Goal: Task Accomplishment & Management: Manage account settings

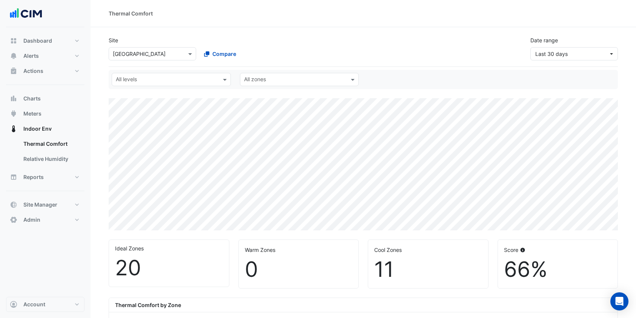
select select "***"
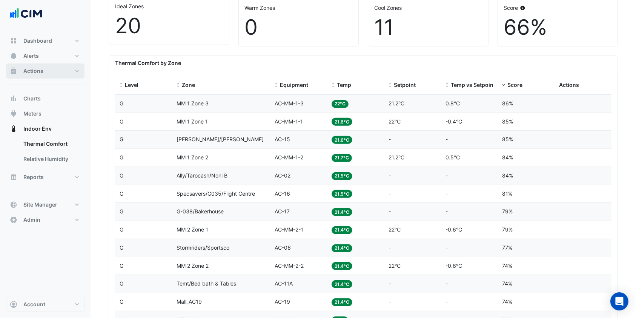
click at [42, 67] on span "Actions" at bounding box center [33, 71] width 20 height 8
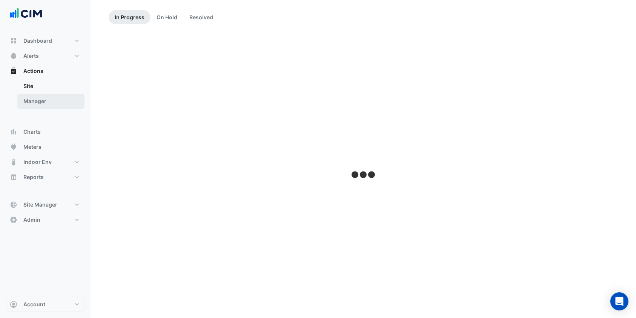
click at [41, 96] on link "Manager" at bounding box center [50, 101] width 67 height 15
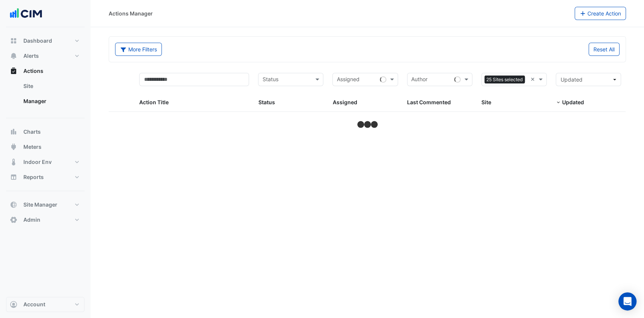
select select "***"
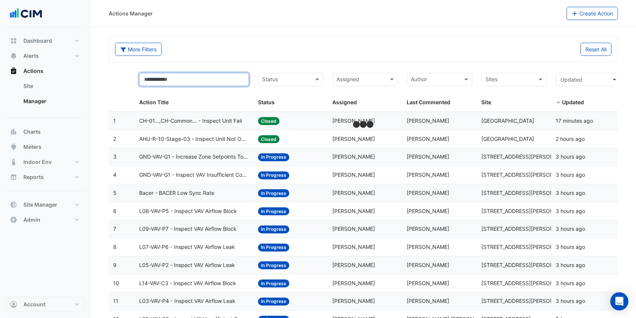
click at [231, 83] on input "text" at bounding box center [194, 79] width 110 height 13
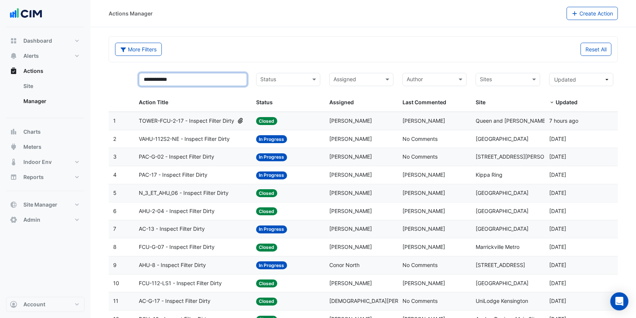
type input "**********"
click at [200, 174] on span "PAC-17 - Inspect Filter Dirty" at bounding box center [173, 175] width 69 height 9
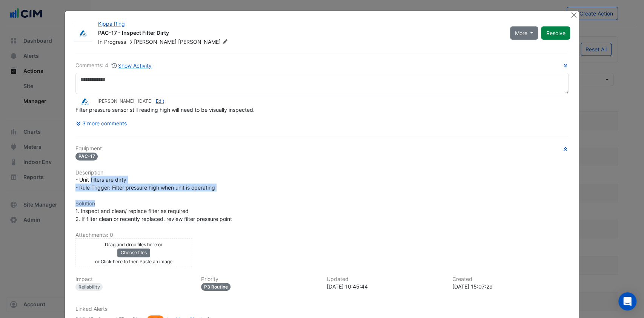
drag, startPoint x: 206, startPoint y: 205, endPoint x: 87, endPoint y: 182, distance: 120.8
click at [87, 182] on div "Equipment PAC-17 Description - Unit filters are dirty - Rule Trigger: Filter pr…" at bounding box center [323, 237] width 494 height 184
click at [165, 201] on h6 "Solution" at bounding box center [323, 203] width 494 height 6
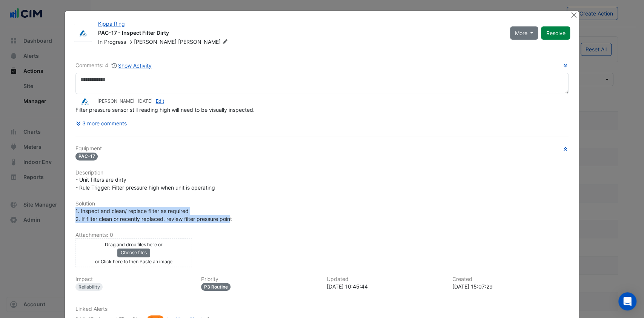
drag, startPoint x: 227, startPoint y: 220, endPoint x: 101, endPoint y: 214, distance: 126.6
click at [71, 212] on div "1. Inspect and clean/ replace filter as required 2. If filter clean or recently…" at bounding box center [322, 215] width 503 height 16
drag, startPoint x: 112, startPoint y: 215, endPoint x: 217, endPoint y: 225, distance: 104.7
click at [217, 225] on div "Equipment PAC-17 Description - Unit filters are dirty - Rule Trigger: Filter pr…" at bounding box center [323, 237] width 494 height 184
drag, startPoint x: 233, startPoint y: 218, endPoint x: 71, endPoint y: 210, distance: 162.2
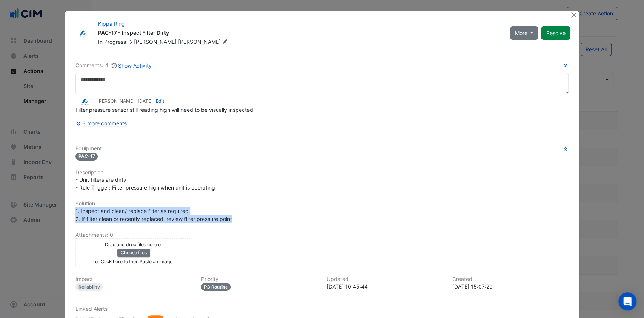
click at [76, 210] on div "1. Inspect and clean/ replace filter as required 2. If filter clean or recently…" at bounding box center [323, 215] width 494 height 16
copy span "1. Inspect and clean/ replace filter as required 2. If filter clean or recently…"
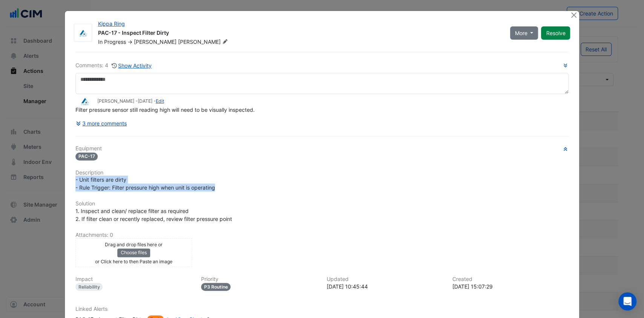
drag, startPoint x: 215, startPoint y: 186, endPoint x: 64, endPoint y: 180, distance: 151.1
click at [65, 180] on div "Kippa Ring PAC-17 - Inspect Filter Dirty In Progress -> Glen Mackley More On Ho…" at bounding box center [322, 187] width 515 height 353
click at [146, 183] on span "- Unit filters are dirty - Rule Trigger: Filter pressure high when unit is oper…" at bounding box center [146, 183] width 140 height 14
drag, startPoint x: 133, startPoint y: 177, endPoint x: 69, endPoint y: 176, distance: 63.4
click at [71, 176] on div "- Unit filters are dirty - Rule Trigger: Filter pressure high when unit is oper…" at bounding box center [322, 184] width 503 height 16
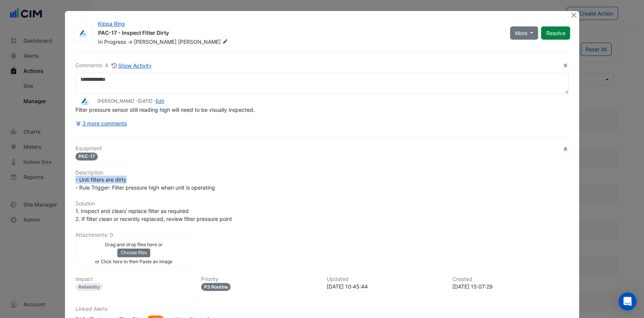
copy span "- Unit filters are dirty"
click at [570, 15] on button "Close" at bounding box center [574, 15] width 8 height 8
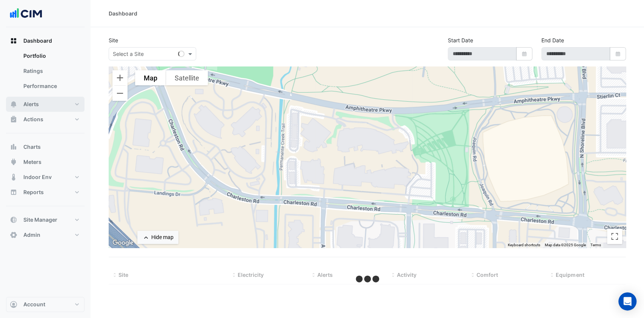
click at [51, 102] on button "Alerts" at bounding box center [45, 104] width 79 height 15
click at [54, 35] on button "Dashboard" at bounding box center [45, 40] width 79 height 15
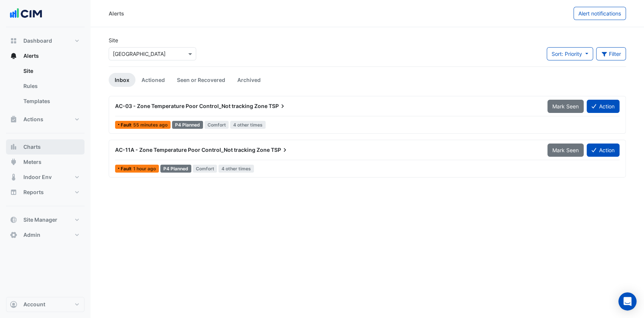
click at [42, 147] on button "Charts" at bounding box center [45, 146] width 79 height 15
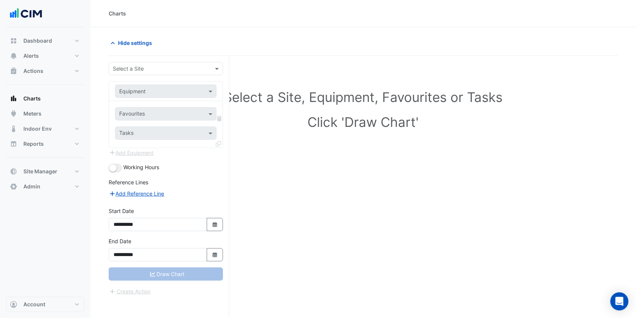
drag, startPoint x: 170, startPoint y: 61, endPoint x: 166, endPoint y: 64, distance: 4.8
click at [169, 62] on div "**********" at bounding box center [169, 201] width 121 height 291
click at [165, 65] on input "text" at bounding box center [158, 69] width 91 height 8
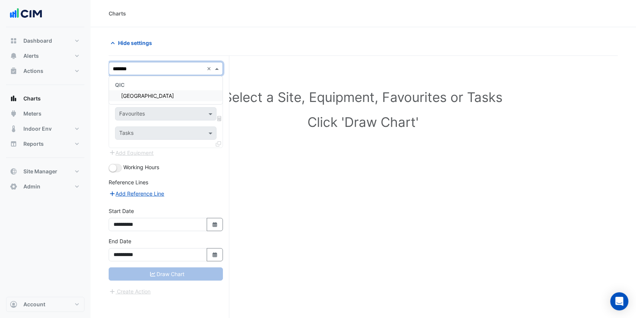
type input "********"
click at [152, 94] on span "[GEOGRAPHIC_DATA]" at bounding box center [147, 95] width 53 height 6
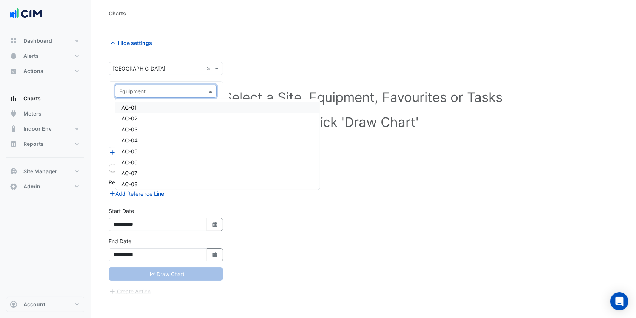
click at [148, 89] on input "text" at bounding box center [158, 92] width 78 height 8
type input "*****"
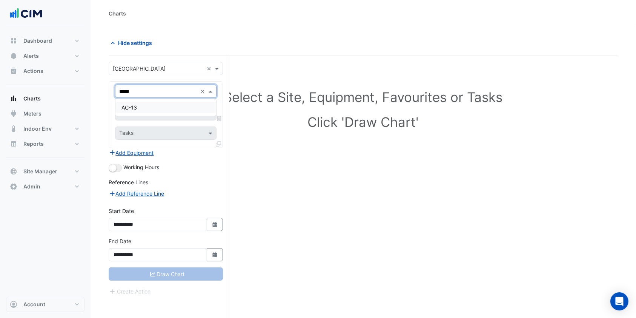
click at [145, 102] on div "AC-13" at bounding box center [166, 107] width 101 height 11
click at [211, 111] on span at bounding box center [211, 114] width 9 height 8
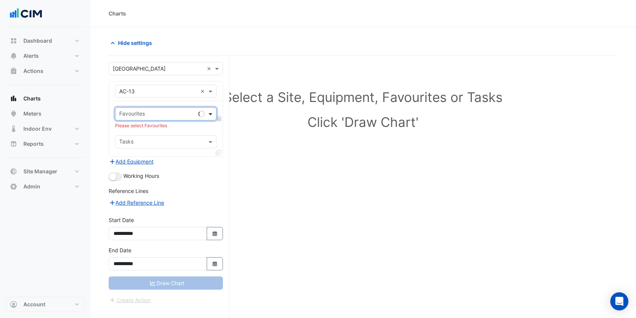
click at [210, 111] on span at bounding box center [211, 114] width 9 height 8
type input "******"
click at [156, 128] on span "PAC Filter Status - G, All" at bounding box center [151, 129] width 59 height 6
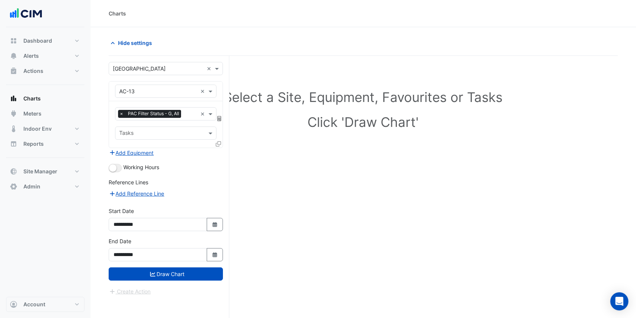
click at [219, 141] on icon at bounding box center [218, 143] width 5 height 5
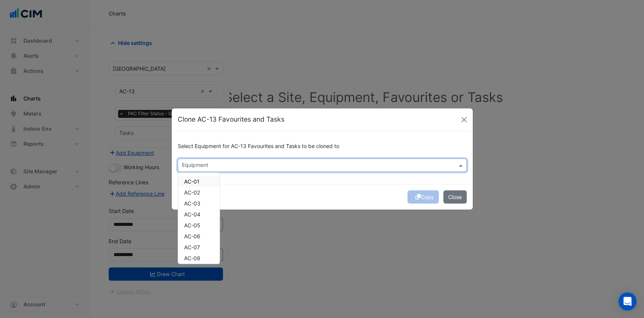
click at [239, 162] on input "text" at bounding box center [318, 166] width 272 height 8
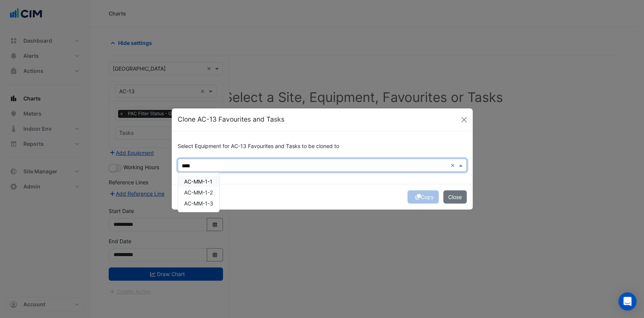
click at [208, 179] on span "AC-MM-1-1" at bounding box center [198, 181] width 28 height 6
type input "****"
click at [297, 184] on div "Copy Close" at bounding box center [322, 197] width 301 height 26
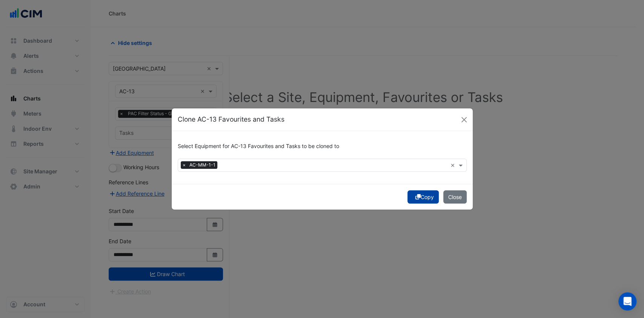
click at [423, 198] on button "Copy" at bounding box center [423, 196] width 31 height 13
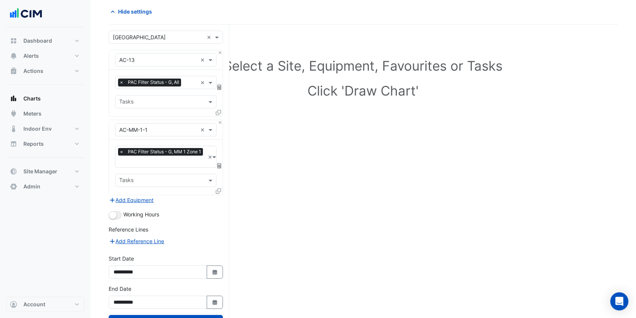
scroll to position [60, 0]
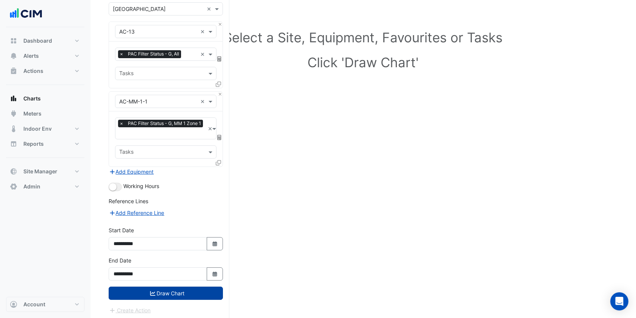
click at [156, 287] on button "Draw Chart" at bounding box center [166, 293] width 114 height 13
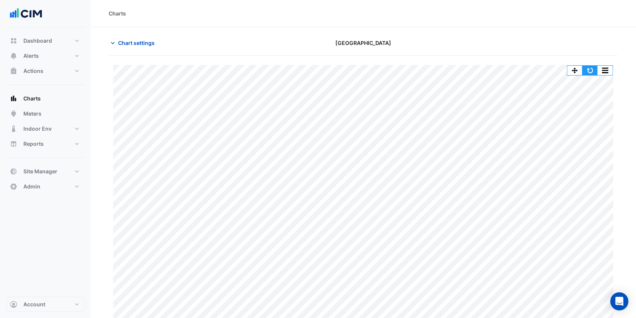
click at [594, 68] on button "button" at bounding box center [590, 70] width 15 height 9
click at [602, 66] on button "button" at bounding box center [605, 70] width 15 height 9
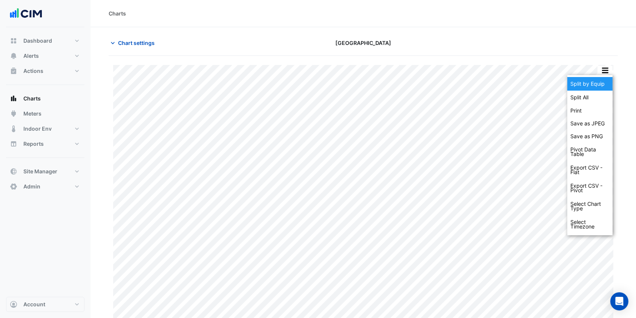
click at [585, 80] on div "Split by Equip" at bounding box center [590, 84] width 45 height 14
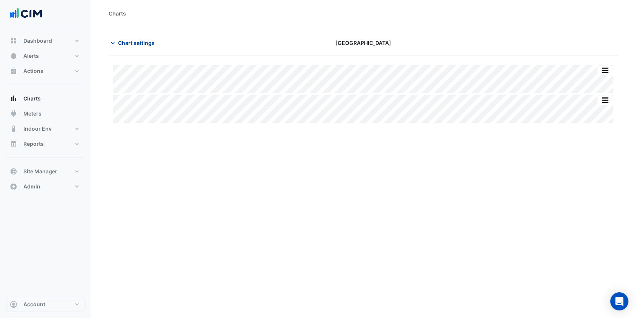
click at [137, 41] on span "Chart settings" at bounding box center [136, 43] width 37 height 8
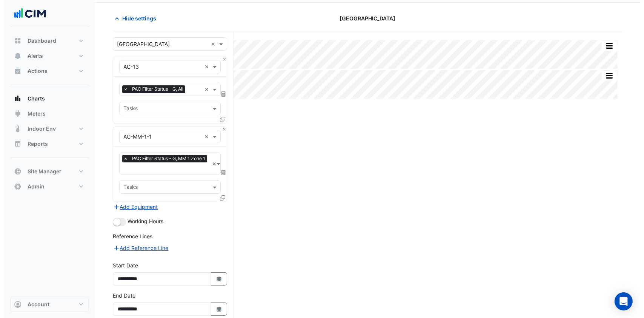
scroll to position [60, 0]
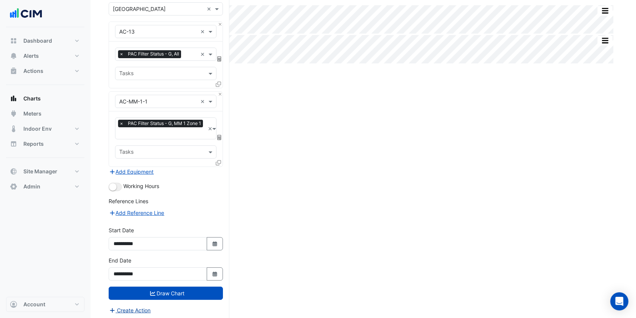
click at [131, 307] on button "Create Action" at bounding box center [130, 310] width 43 height 9
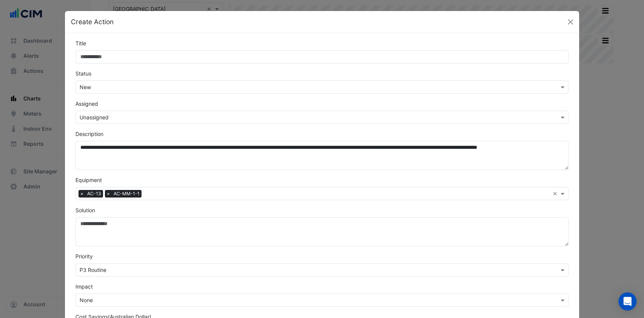
click at [109, 57] on input "Title" at bounding box center [323, 56] width 494 height 13
type input "**********"
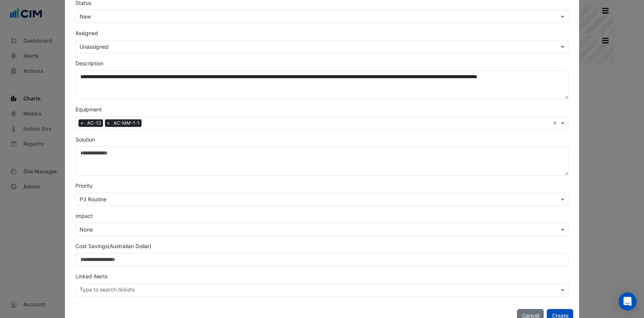
scroll to position [91, 0]
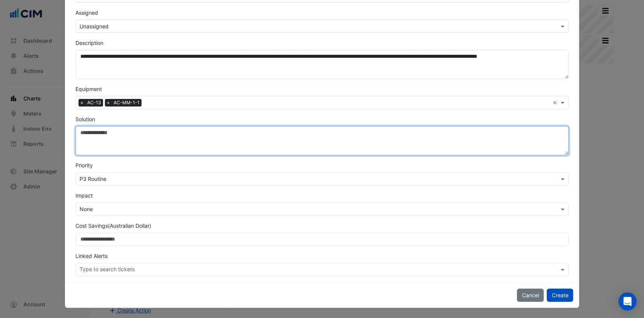
click at [86, 141] on textarea "Solution" at bounding box center [323, 140] width 494 height 29
paste textarea "**********"
type textarea "**********"
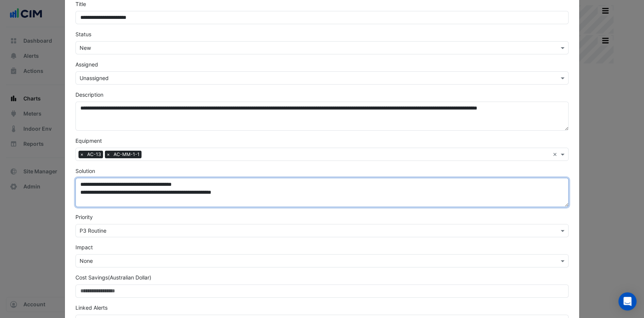
scroll to position [0, 0]
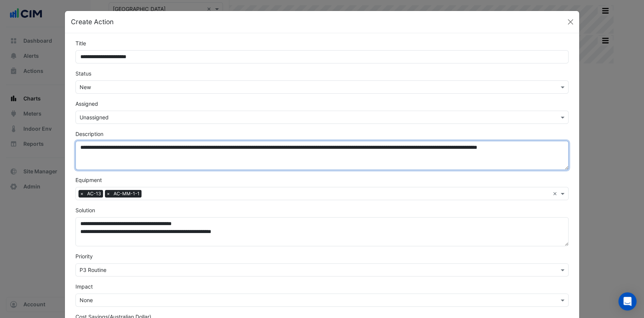
click at [76, 147] on textarea "**********" at bounding box center [323, 155] width 494 height 29
click at [99, 145] on textarea "**********" at bounding box center [323, 155] width 494 height 29
paste textarea "**********"
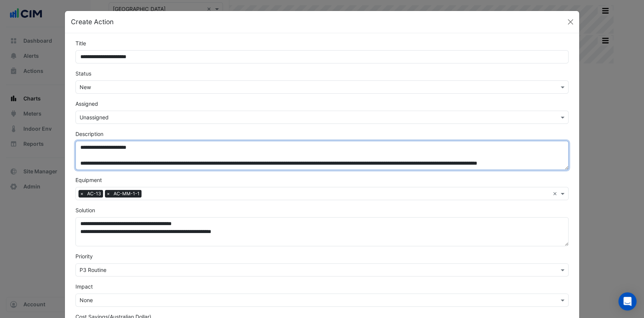
type textarea "**********"
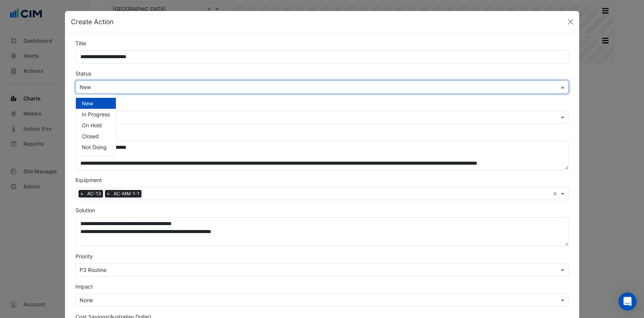
click at [99, 86] on input "text" at bounding box center [315, 87] width 470 height 8
drag, startPoint x: 91, startPoint y: 110, endPoint x: 114, endPoint y: 70, distance: 46.5
click at [114, 70] on div "Status × New New In Progress On Hold Closed Not Doing" at bounding box center [322, 81] width 503 height 24
click at [114, 70] on div "Status × New" at bounding box center [322, 81] width 503 height 24
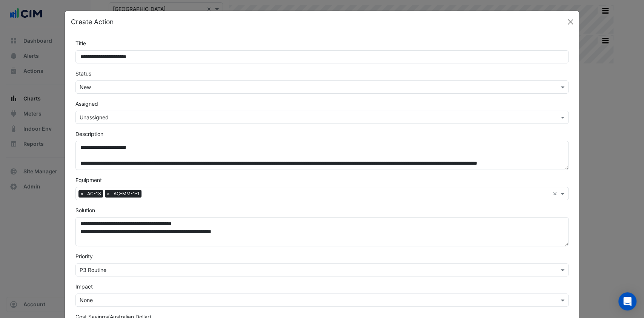
click at [99, 112] on div "× Unassigned" at bounding box center [323, 117] width 494 height 13
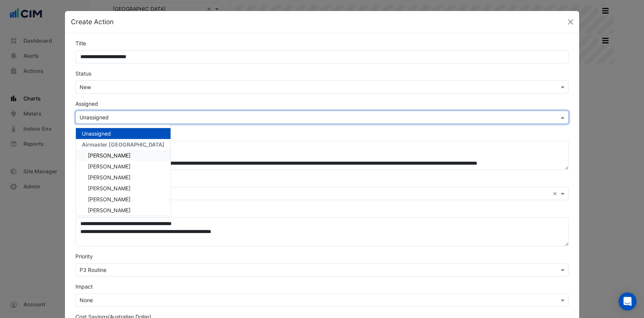
click at [95, 154] on span "[PERSON_NAME]" at bounding box center [109, 155] width 43 height 6
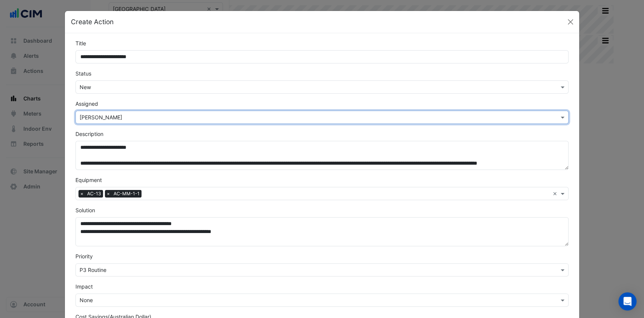
drag, startPoint x: 227, startPoint y: 130, endPoint x: 245, endPoint y: 141, distance: 21.7
click at [227, 130] on div "**********" at bounding box center [322, 150] width 503 height 40
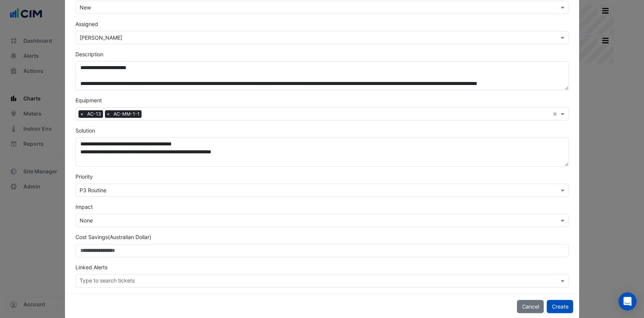
scroll to position [91, 0]
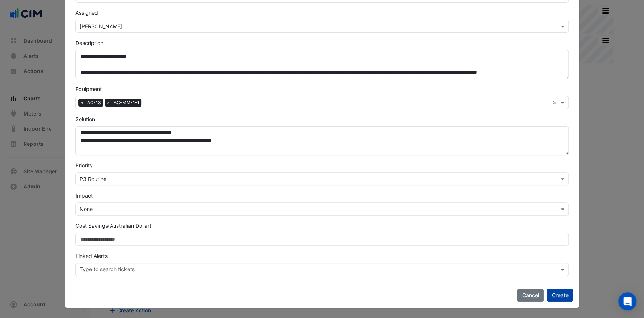
click at [555, 294] on button "Create" at bounding box center [560, 294] width 26 height 13
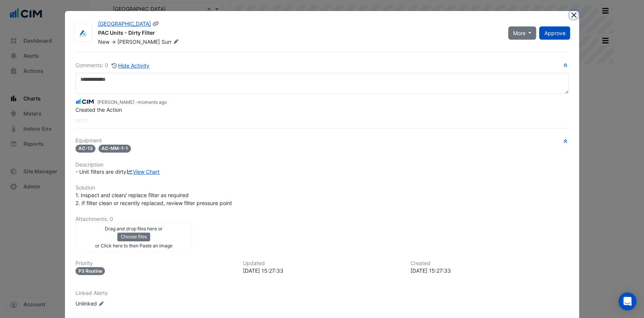
drag, startPoint x: 569, startPoint y: 13, endPoint x: 236, endPoint y: 28, distance: 332.9
click at [236, 28] on app-escalated-ticket-details-modal "[GEOGRAPHIC_DATA] PAC Units - Dirty Filter New -> [PERSON_NAME] More Resolve On…" at bounding box center [322, 179] width 515 height 337
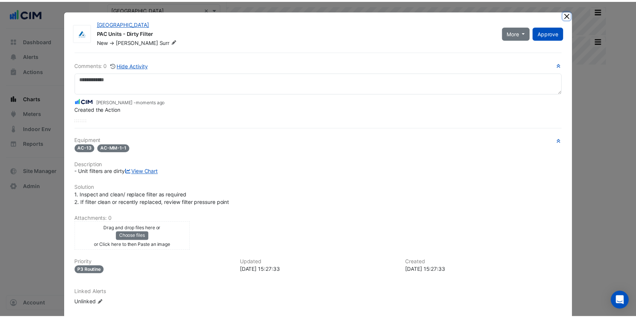
scroll to position [0, 0]
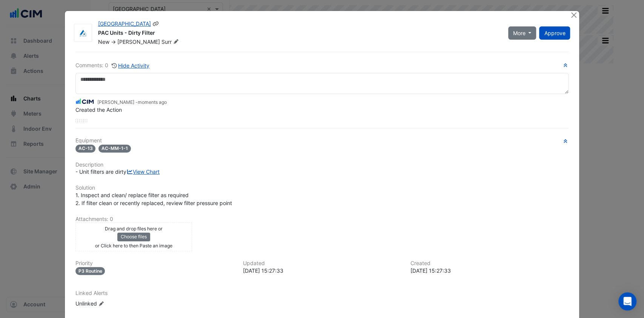
click at [153, 23] on icon at bounding box center [156, 23] width 7 height 5
click at [153, 23] on icon at bounding box center [156, 24] width 6 height 5
click at [570, 15] on button "Close" at bounding box center [574, 15] width 8 height 8
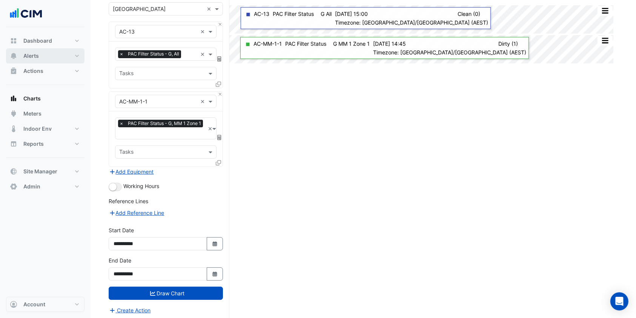
click at [48, 56] on button "Alerts" at bounding box center [45, 55] width 79 height 15
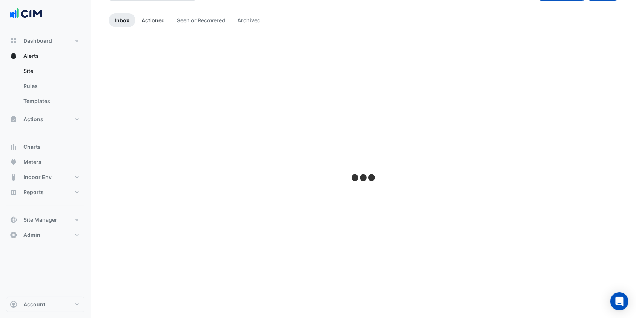
click at [155, 20] on link "Actioned" at bounding box center [153, 20] width 35 height 14
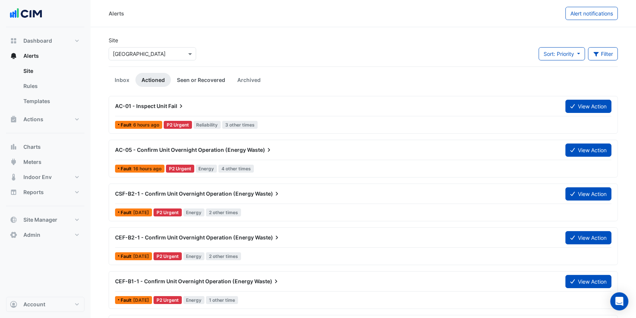
click at [205, 80] on link "Seen or Recovered" at bounding box center [201, 80] width 60 height 14
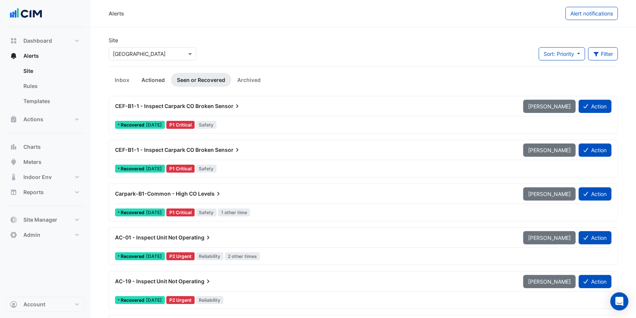
click at [148, 79] on link "Actioned" at bounding box center [153, 80] width 35 height 14
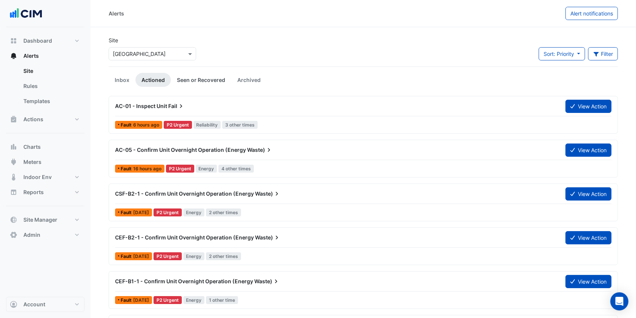
click at [191, 80] on link "Seen or Recovered" at bounding box center [201, 80] width 60 height 14
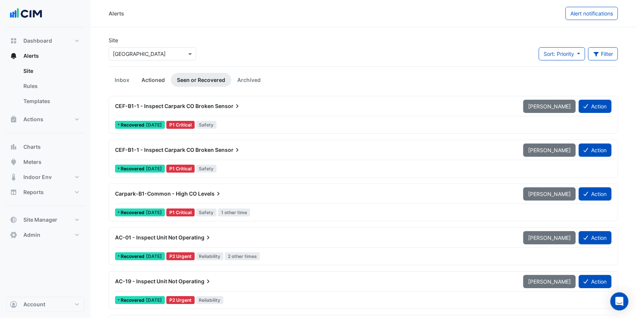
click at [151, 73] on link "Actioned" at bounding box center [153, 80] width 35 height 14
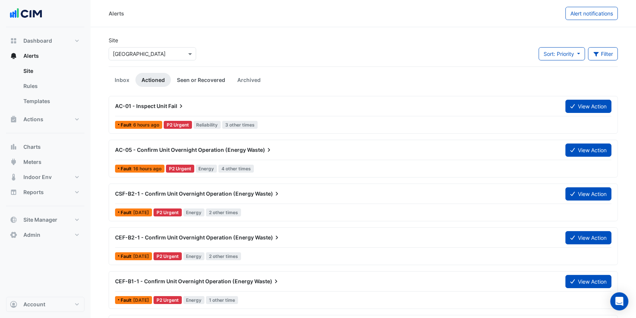
click at [208, 75] on link "Seen or Recovered" at bounding box center [201, 80] width 60 height 14
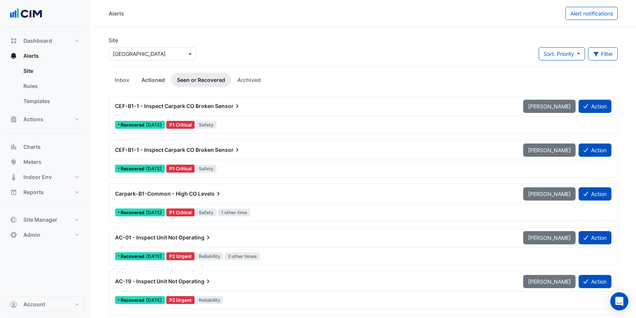
click at [153, 78] on link "Actioned" at bounding box center [153, 80] width 35 height 14
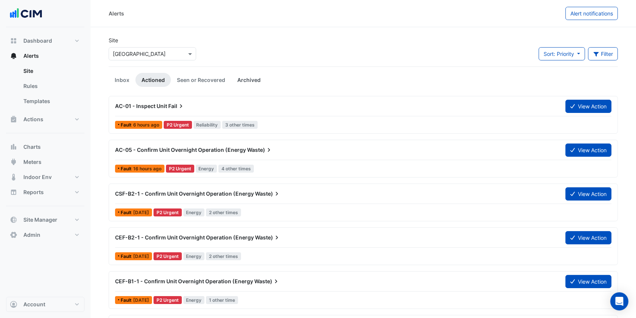
click at [247, 75] on link "Archived" at bounding box center [248, 80] width 35 height 14
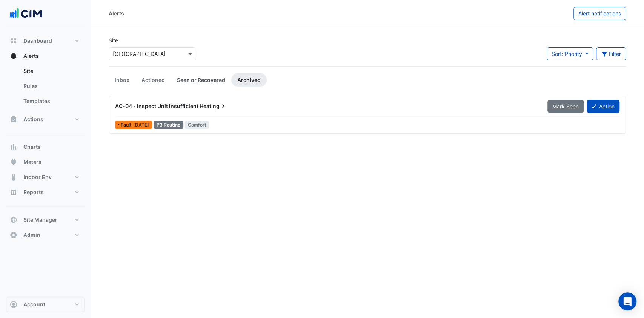
click at [210, 77] on link "Seen or Recovered" at bounding box center [201, 80] width 60 height 14
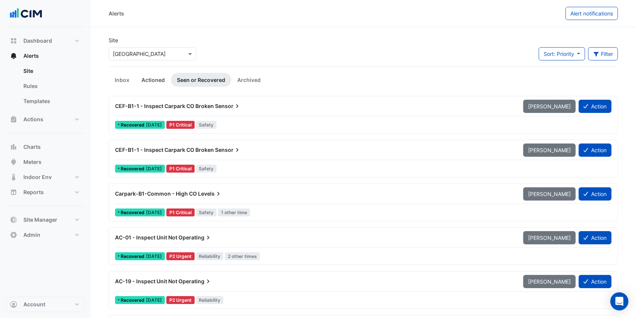
click at [154, 74] on link "Actioned" at bounding box center [153, 80] width 35 height 14
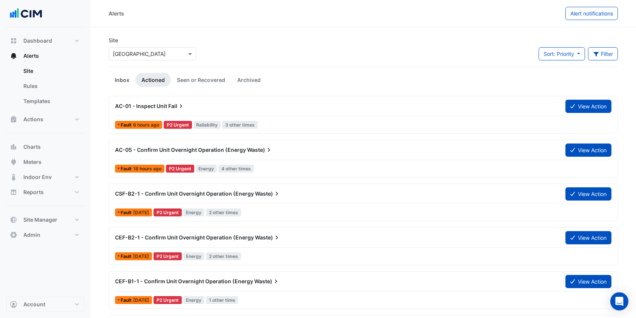
click at [133, 77] on link "Inbox" at bounding box center [122, 80] width 27 height 14
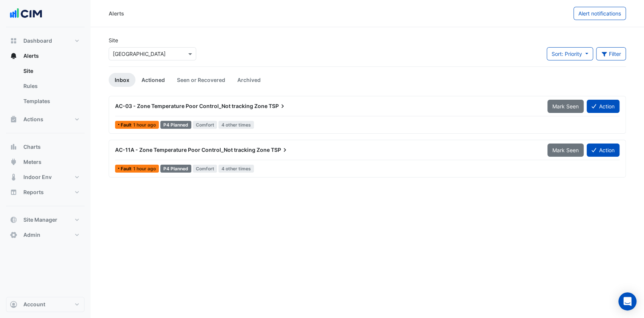
click at [163, 78] on link "Actioned" at bounding box center [153, 80] width 35 height 14
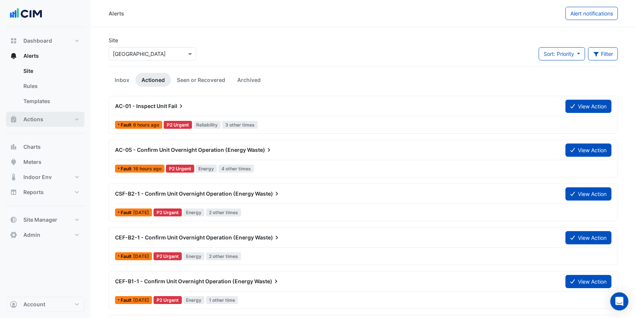
click at [47, 116] on button "Actions" at bounding box center [45, 119] width 79 height 15
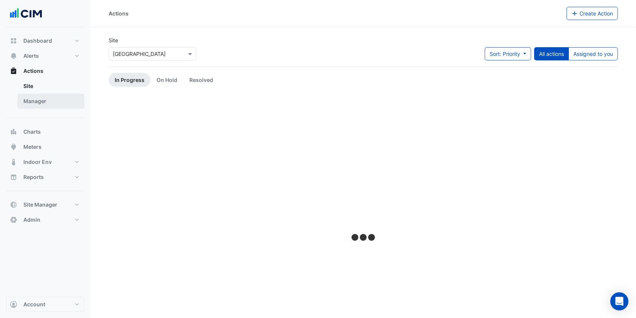
click at [44, 101] on link "Manager" at bounding box center [50, 101] width 67 height 15
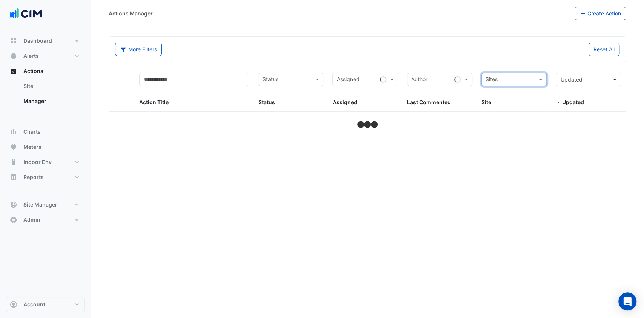
click at [515, 79] on input "text" at bounding box center [510, 80] width 48 height 9
type input "********"
click at [507, 101] on div "[GEOGRAPHIC_DATA]" at bounding box center [517, 106] width 71 height 11
select select "***"
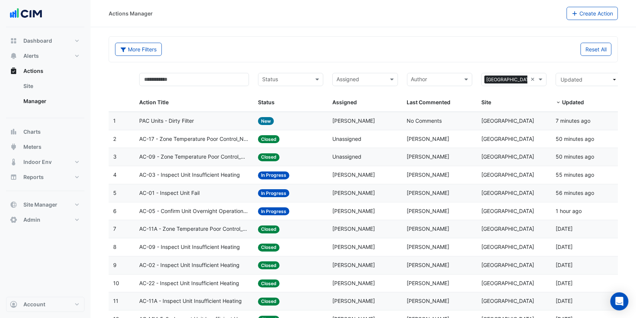
click at [203, 114] on datatable-body-cell "Action Title: PAC Units - Dirty Filter" at bounding box center [194, 121] width 119 height 18
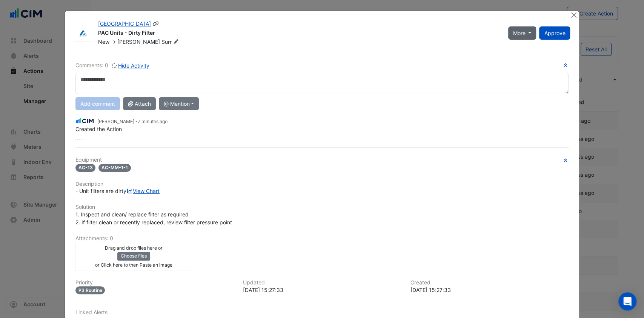
click at [517, 32] on span "More" at bounding box center [519, 33] width 12 height 8
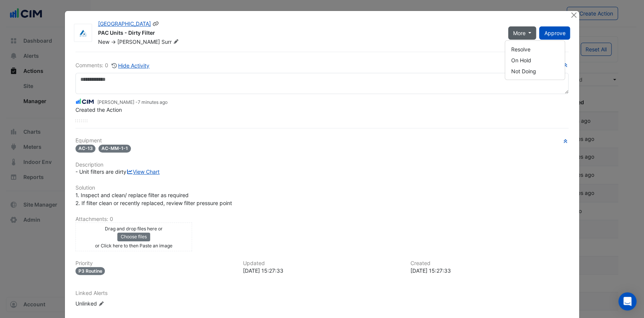
click at [336, 36] on div "PAC Units - Dirty Filter" at bounding box center [298, 33] width 401 height 9
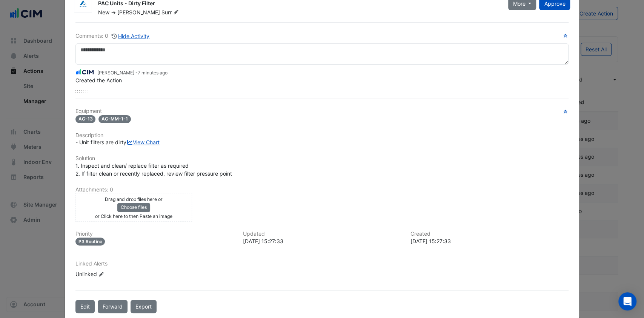
scroll to position [55, 0]
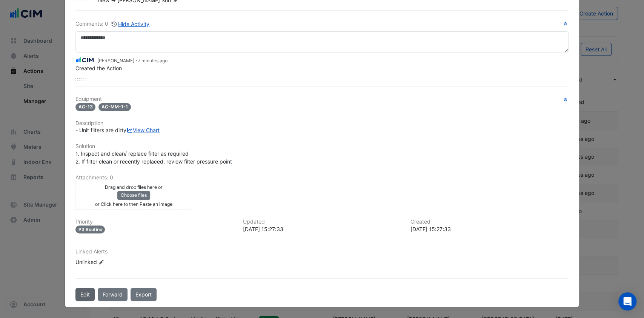
click at [83, 291] on button "Edit" at bounding box center [85, 294] width 19 height 13
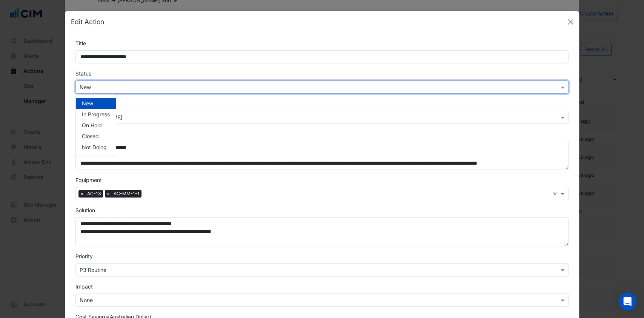
click at [99, 86] on input "text" at bounding box center [315, 87] width 470 height 8
click at [97, 110] on div "In Progress" at bounding box center [96, 114] width 40 height 11
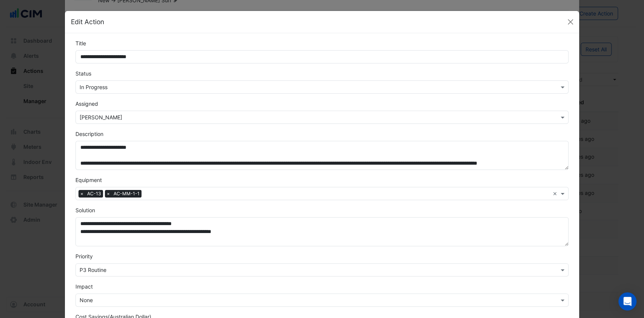
click at [211, 69] on div "Status × In Progress" at bounding box center [322, 81] width 503 height 24
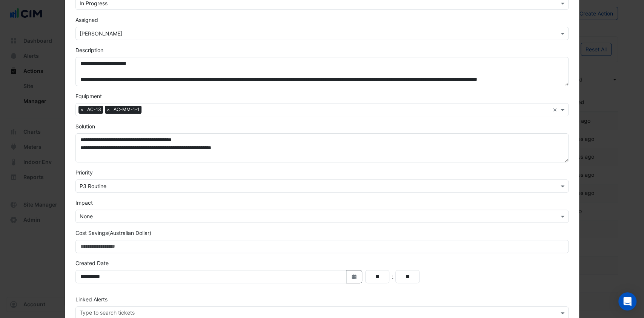
scroll to position [127, 0]
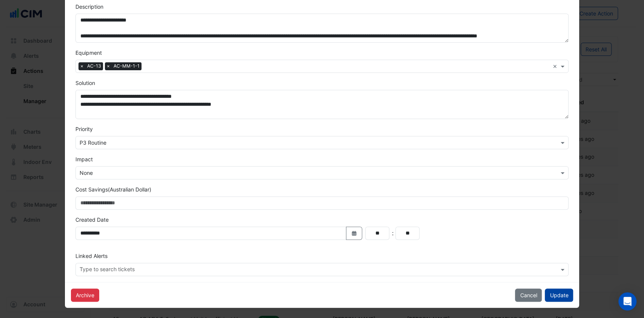
click at [545, 290] on button "Update" at bounding box center [559, 294] width 28 height 13
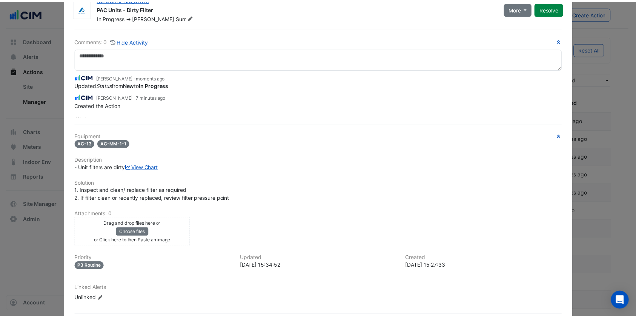
scroll to position [0, 0]
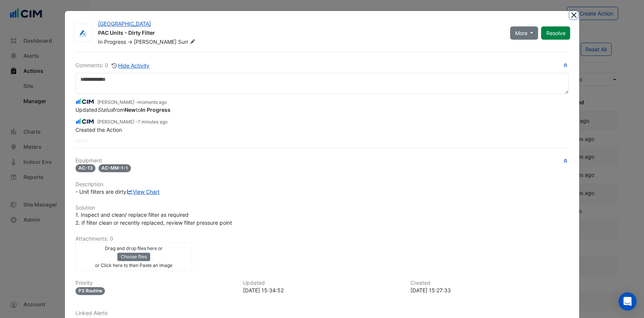
click at [572, 15] on button "Close" at bounding box center [574, 15] width 8 height 8
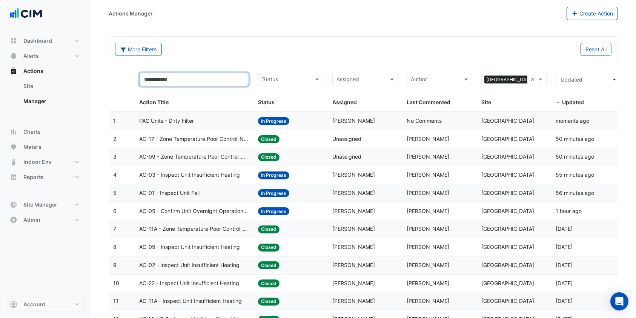
click at [183, 77] on input "text" at bounding box center [194, 79] width 110 height 13
type input "*"
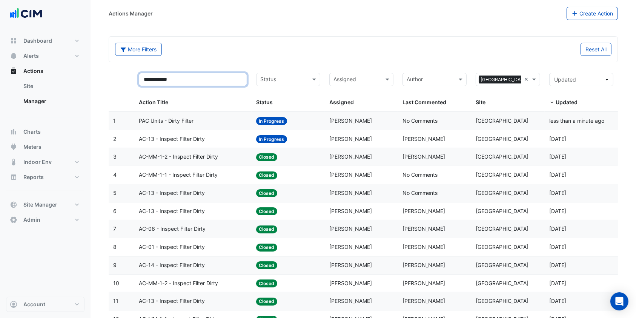
click at [144, 77] on input "**********" at bounding box center [193, 79] width 108 height 13
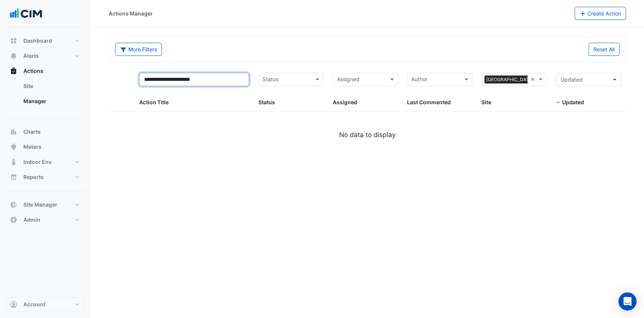
drag, startPoint x: 213, startPoint y: 77, endPoint x: 174, endPoint y: 76, distance: 38.2
click at [174, 76] on input "**********" at bounding box center [194, 79] width 110 height 13
type input "*********"
select select "***"
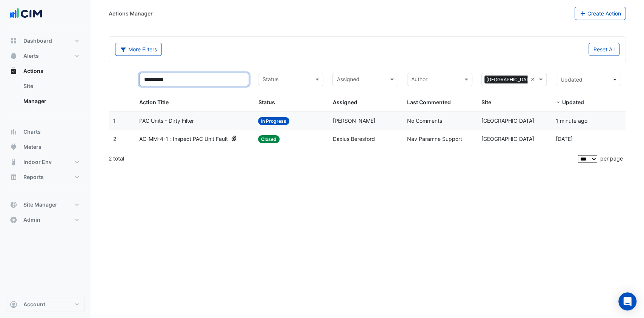
type input "*********"
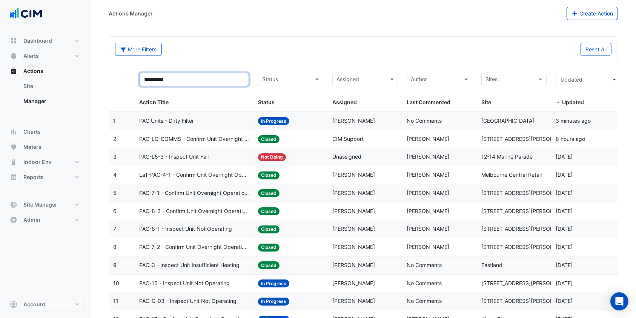
drag, startPoint x: 191, startPoint y: 76, endPoint x: 119, endPoint y: 69, distance: 72.1
click at [119, 69] on div "********* Action Title Status Status Assigned Assigned Author Last Commented Si…" at bounding box center [367, 89] width 517 height 43
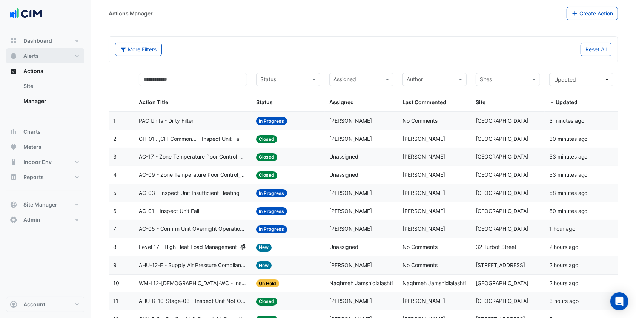
drag, startPoint x: 36, startPoint y: 52, endPoint x: 40, endPoint y: 52, distance: 3.8
click at [36, 52] on span "Alerts" at bounding box center [30, 56] width 15 height 8
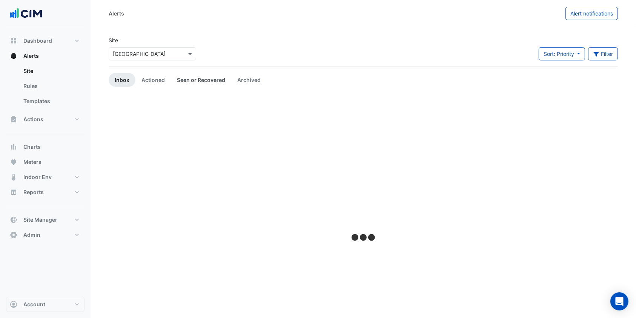
click at [206, 77] on link "Seen or Recovered" at bounding box center [201, 80] width 60 height 14
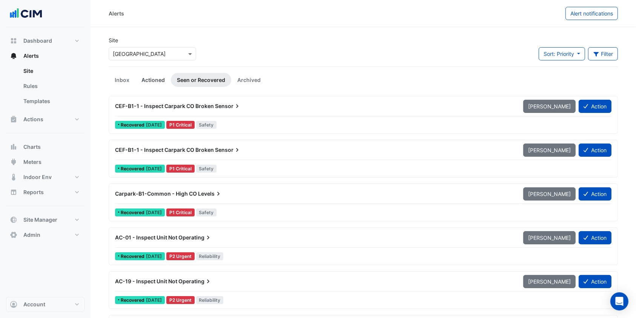
click at [163, 77] on link "Actioned" at bounding box center [153, 80] width 35 height 14
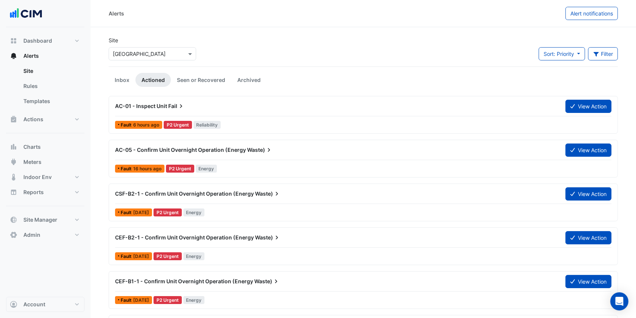
click at [166, 111] on div "AC-01 - Inspect Unit Fail" at bounding box center [336, 106] width 451 height 14
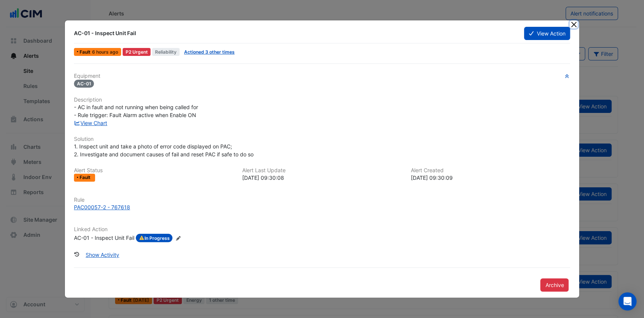
click at [573, 22] on button "Close" at bounding box center [574, 24] width 8 height 8
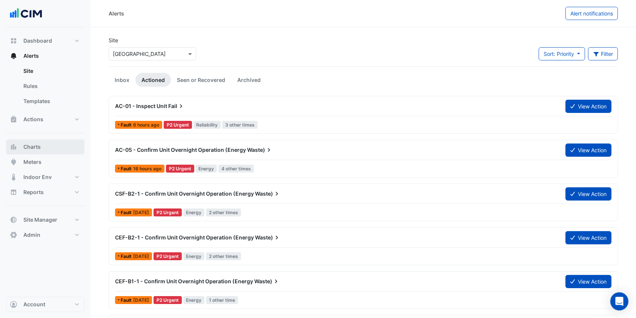
click at [53, 150] on button "Charts" at bounding box center [45, 146] width 79 height 15
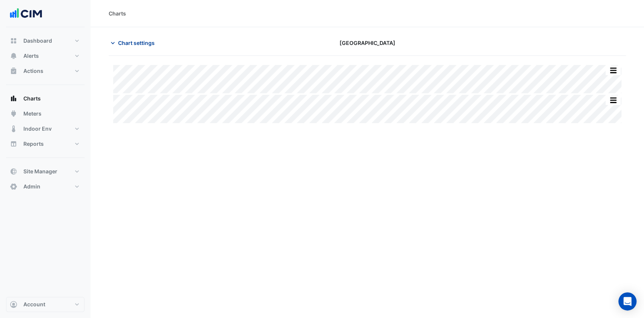
click at [141, 46] on span "Chart settings" at bounding box center [136, 43] width 37 height 8
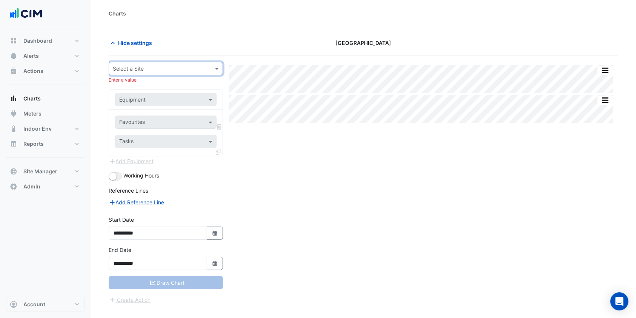
click at [211, 67] on div at bounding box center [166, 68] width 114 height 9
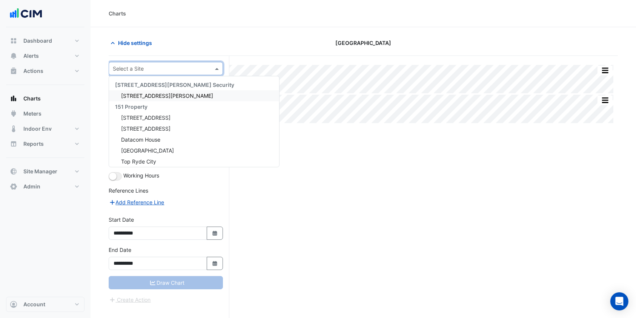
click at [220, 49] on div "Hide settings" at bounding box center [190, 42] width 173 height 13
